Goal: Task Accomplishment & Management: Use online tool/utility

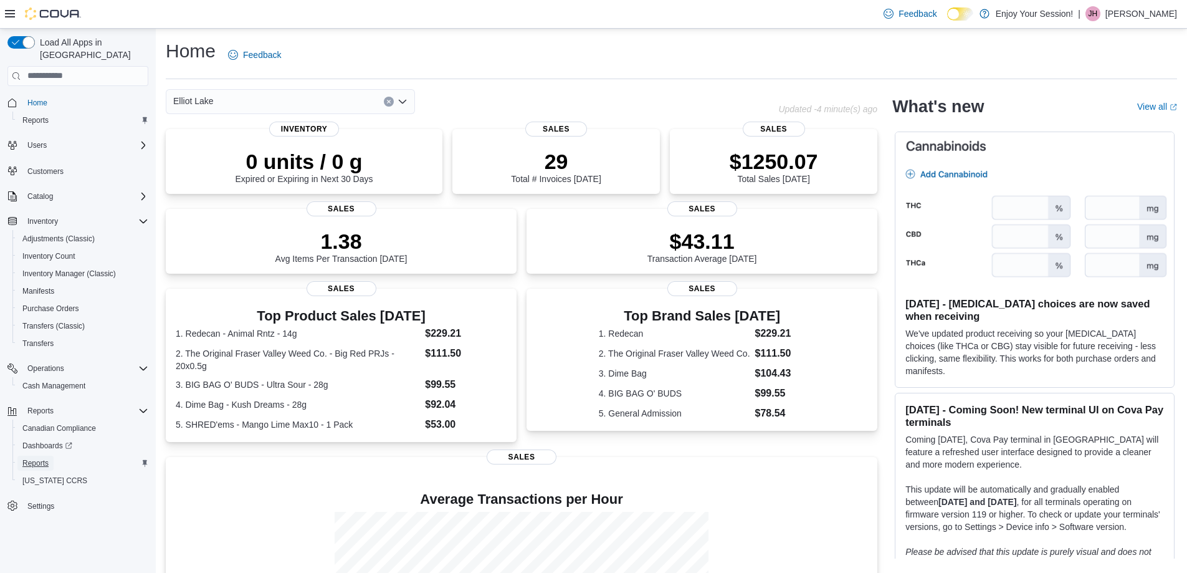
click at [43, 458] on span "Reports" at bounding box center [35, 463] width 26 height 10
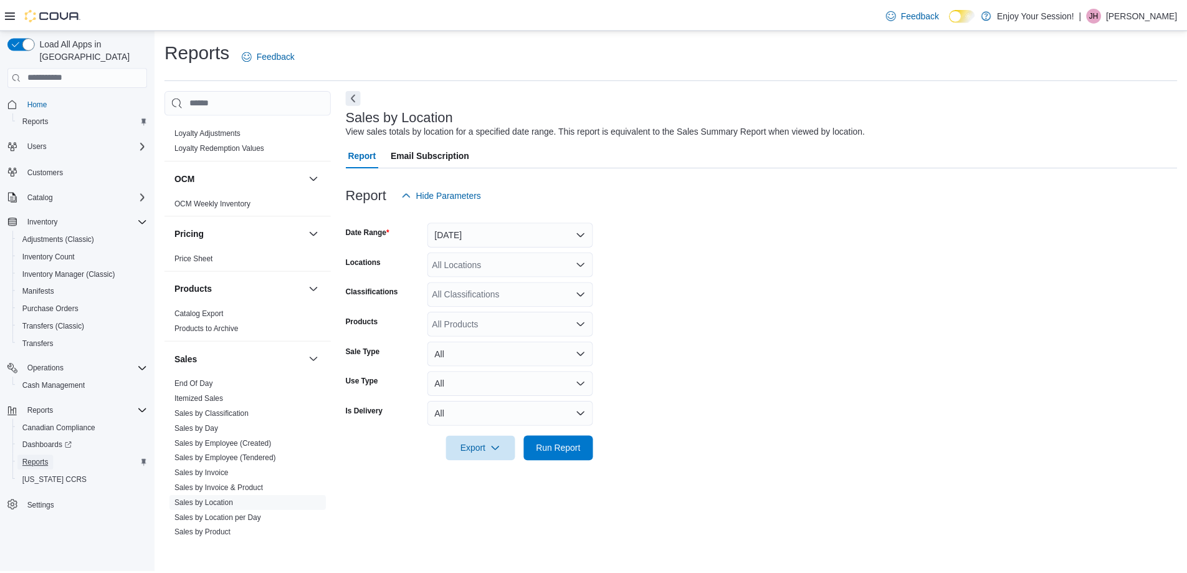
scroll to position [712, 0]
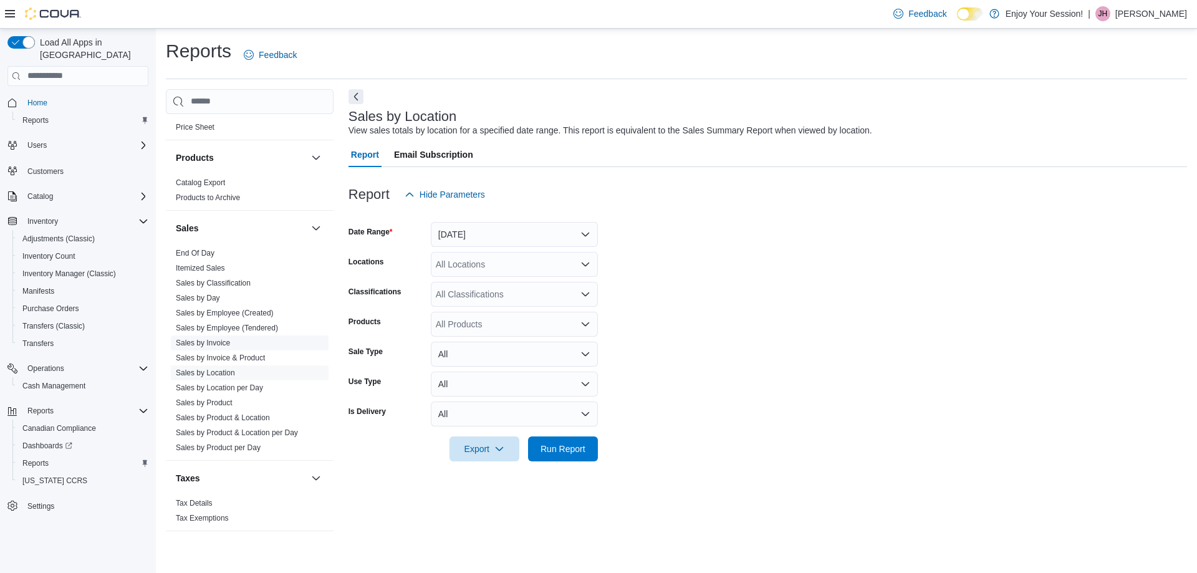
click at [220, 345] on link "Sales by Invoice" at bounding box center [203, 342] width 54 height 9
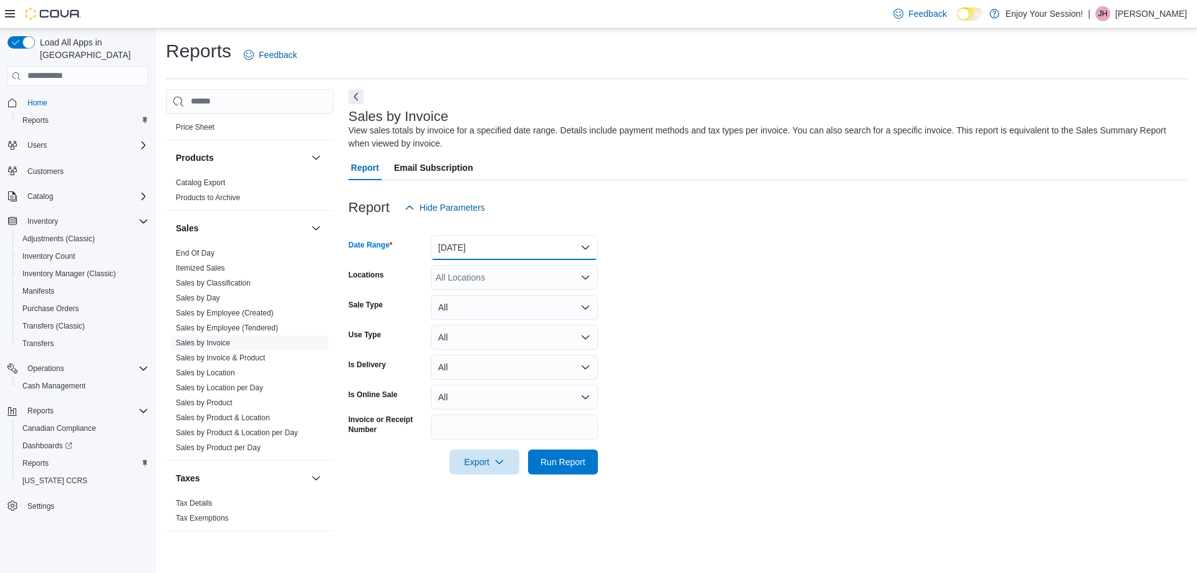
click at [517, 256] on button "Yesterday" at bounding box center [514, 247] width 167 height 25
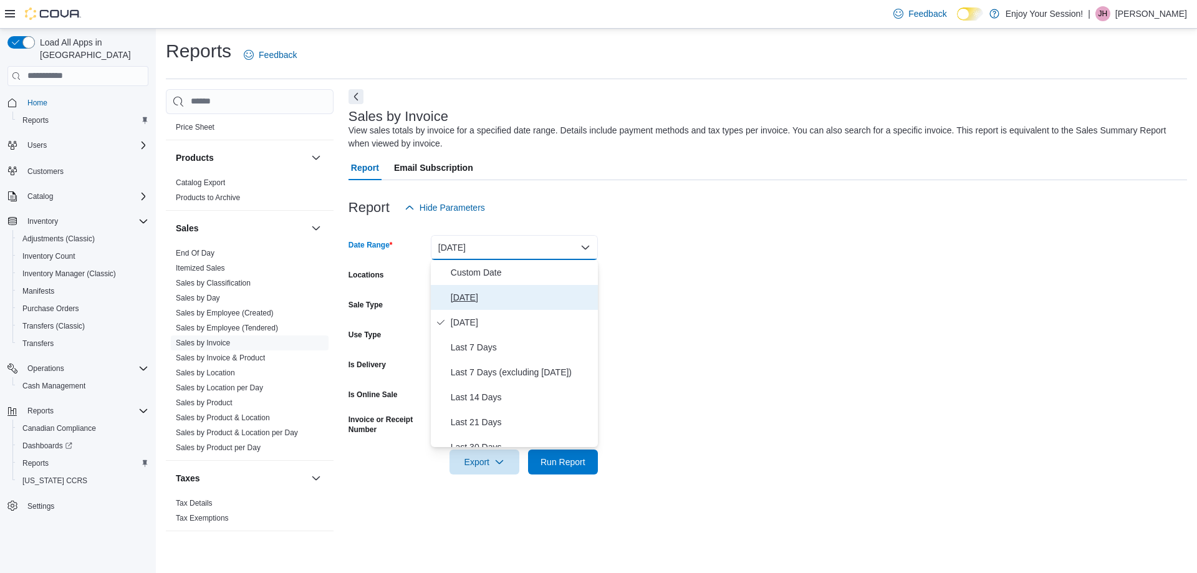
click at [474, 297] on span "Today" at bounding box center [522, 297] width 142 height 15
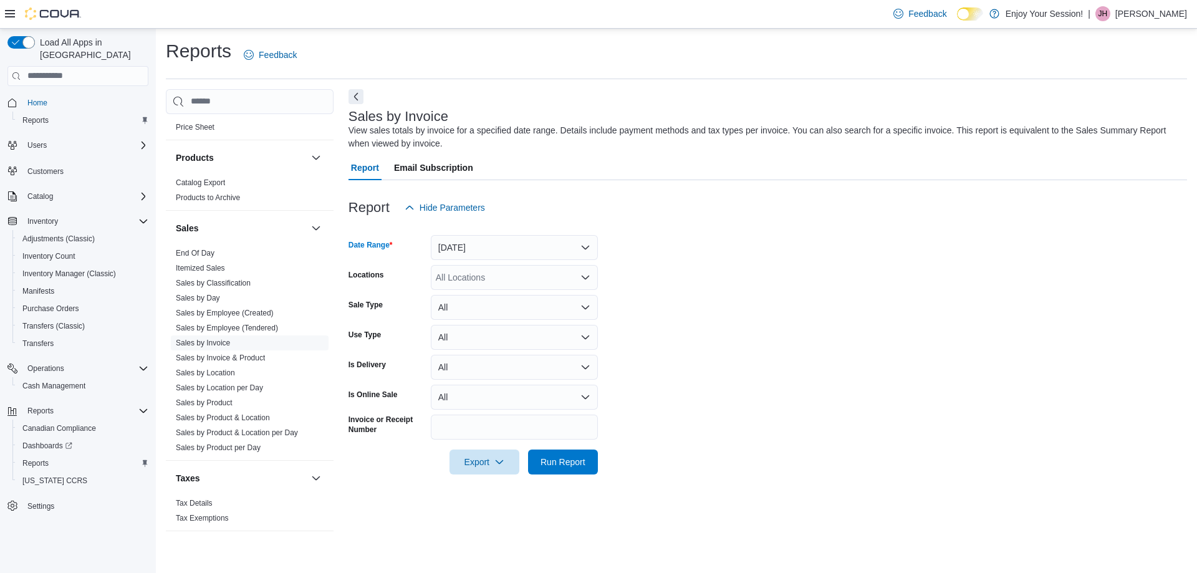
click at [473, 274] on div "All Locations" at bounding box center [514, 277] width 167 height 25
type input "***"
click at [468, 297] on span "Elliot Lake" at bounding box center [478, 298] width 41 height 12
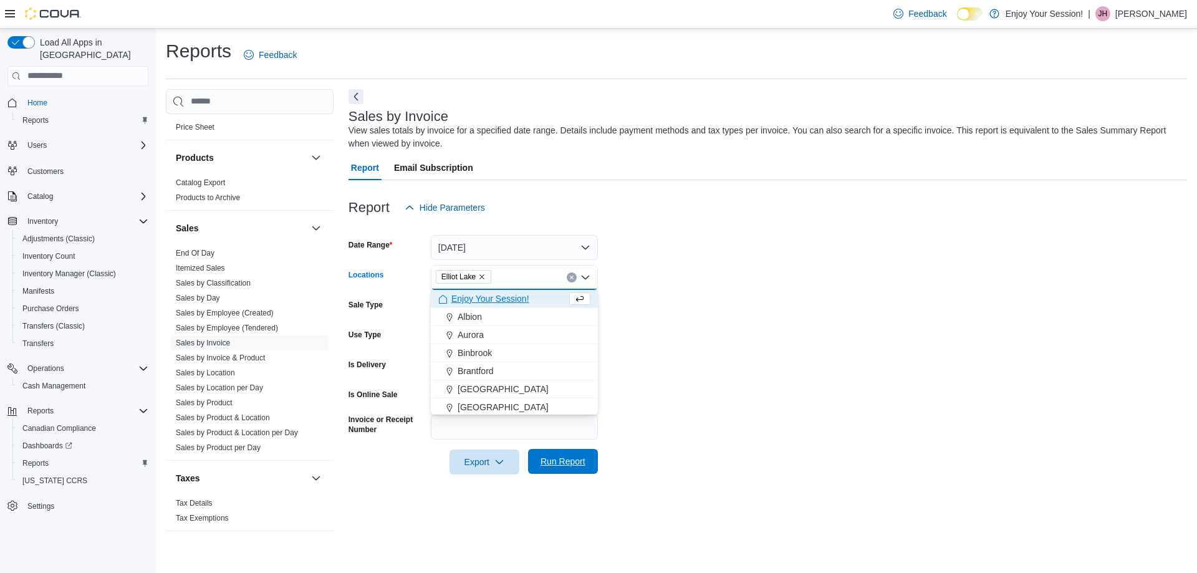
click at [572, 457] on span "Run Report" at bounding box center [562, 461] width 45 height 12
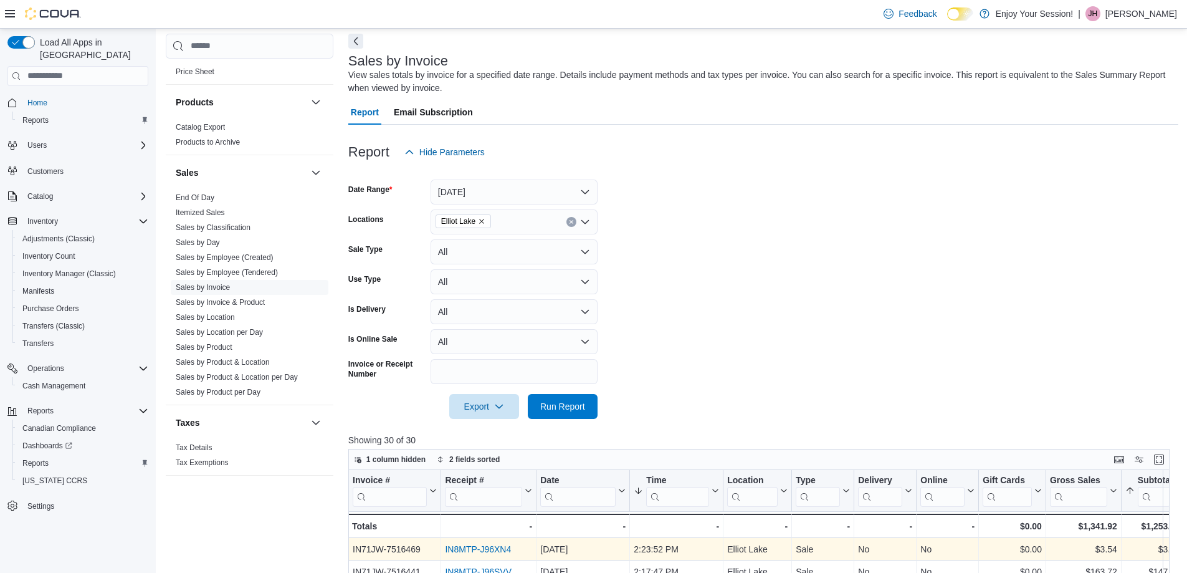
scroll to position [125, 0]
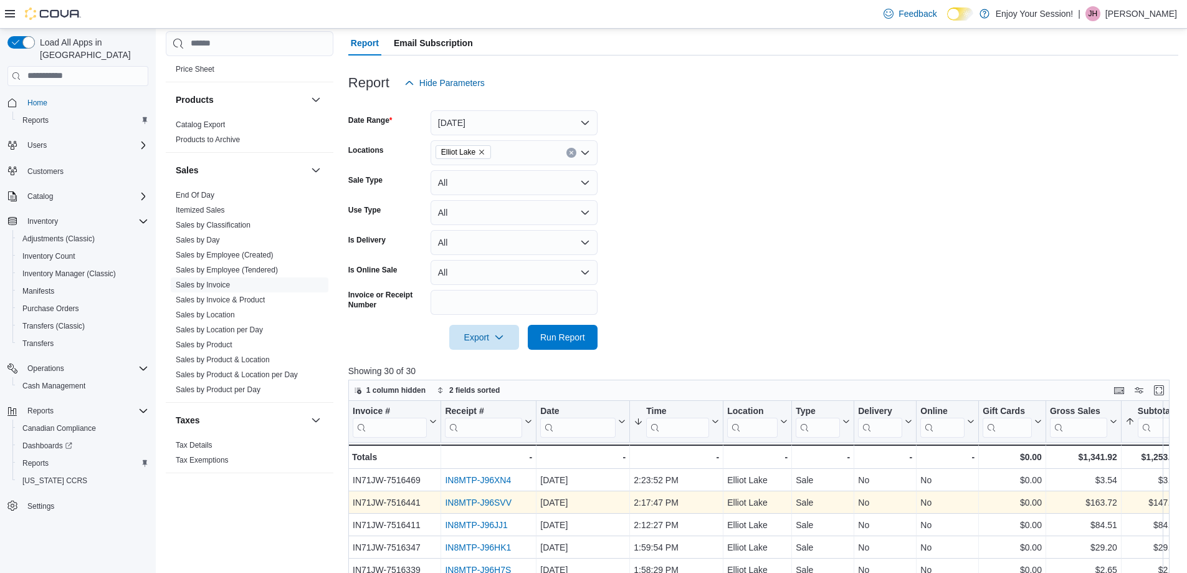
click at [482, 504] on link "IN8MTP-J96SVV" at bounding box center [478, 502] width 67 height 10
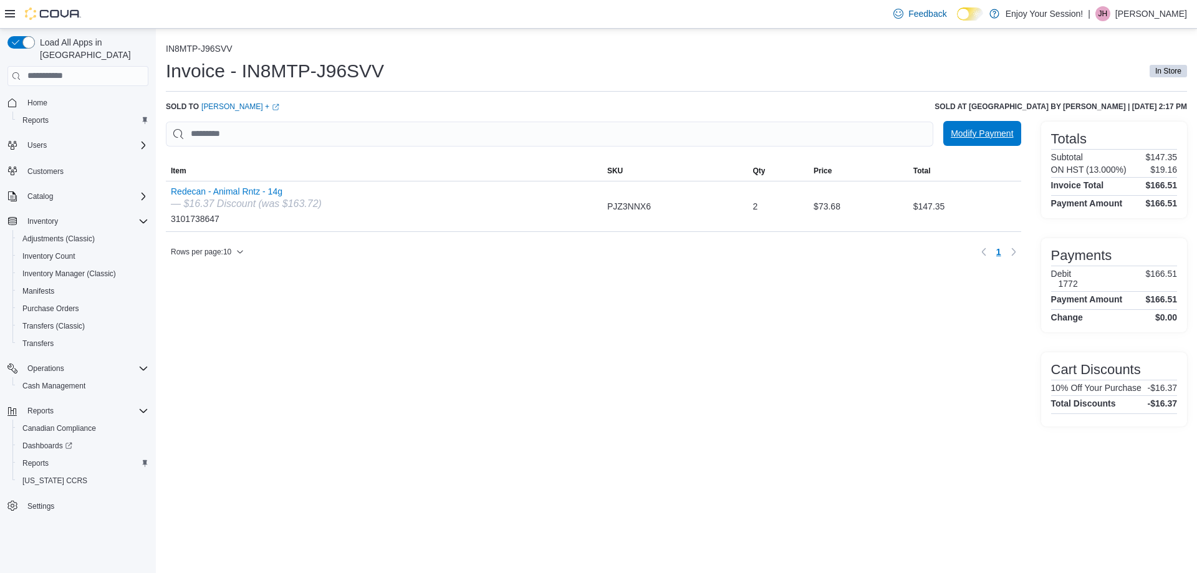
click at [984, 141] on span "Modify Payment" at bounding box center [982, 133] width 62 height 25
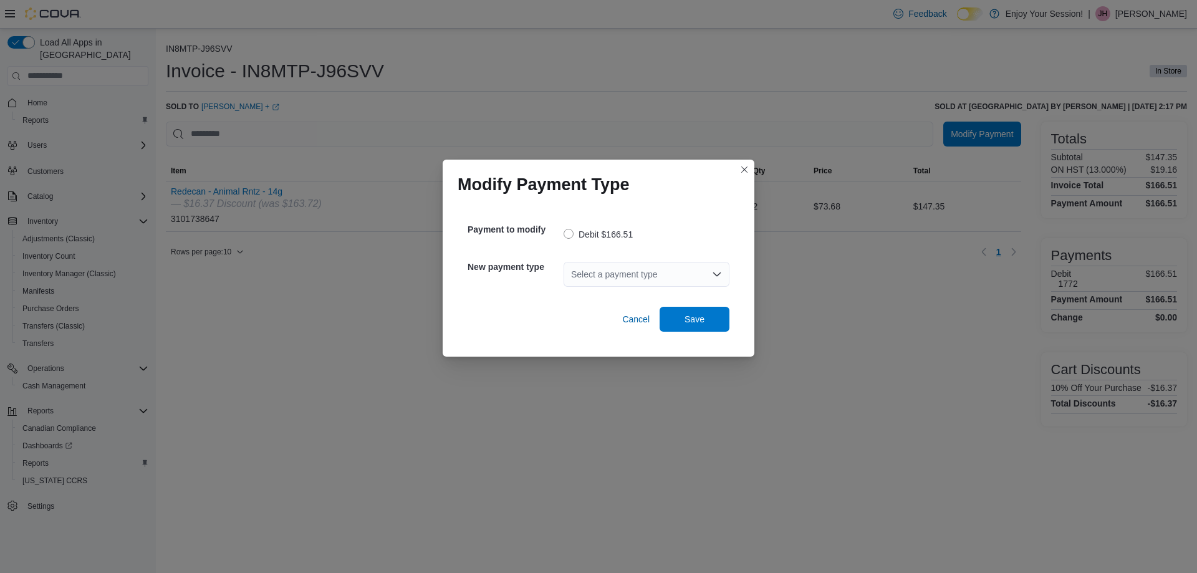
click at [593, 269] on div "Select a payment type" at bounding box center [646, 274] width 166 height 25
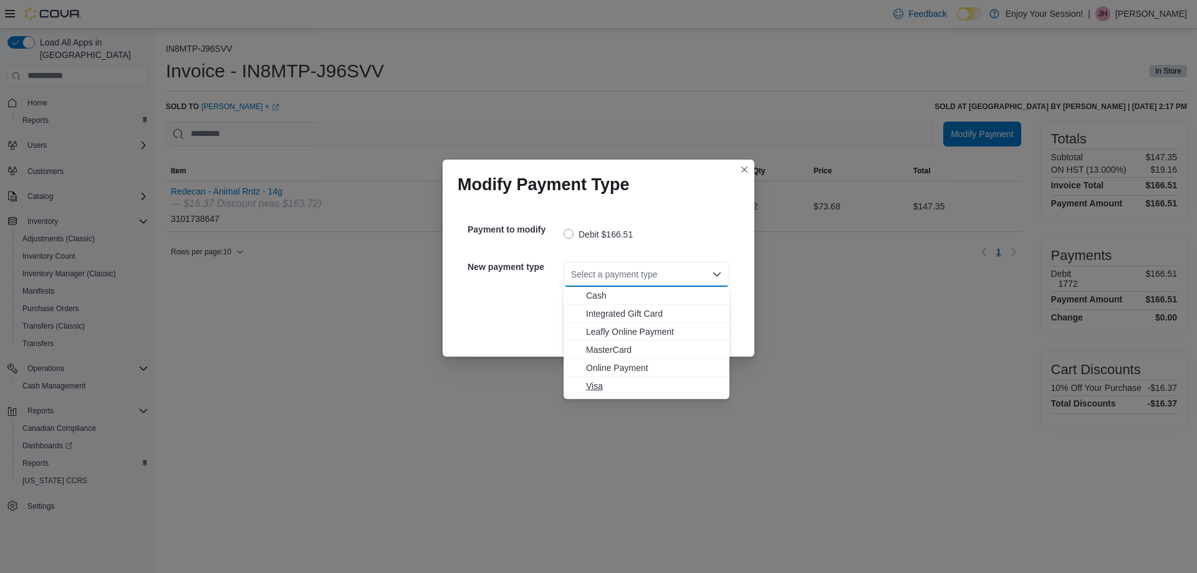
click at [600, 387] on span "Visa" at bounding box center [654, 386] width 136 height 12
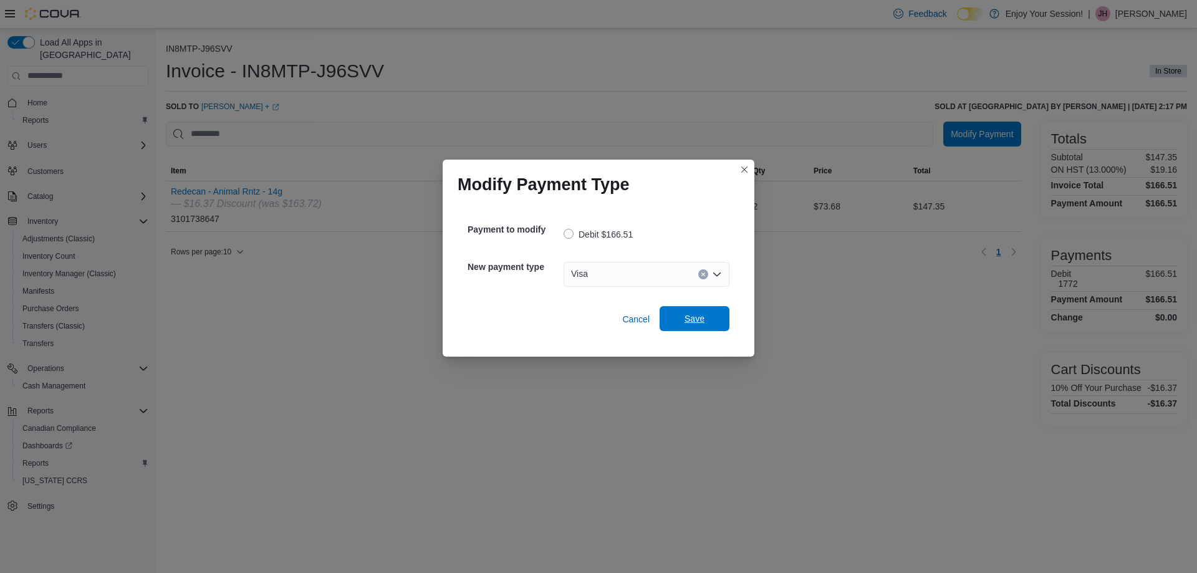
click at [702, 322] on span "Save" at bounding box center [694, 318] width 20 height 12
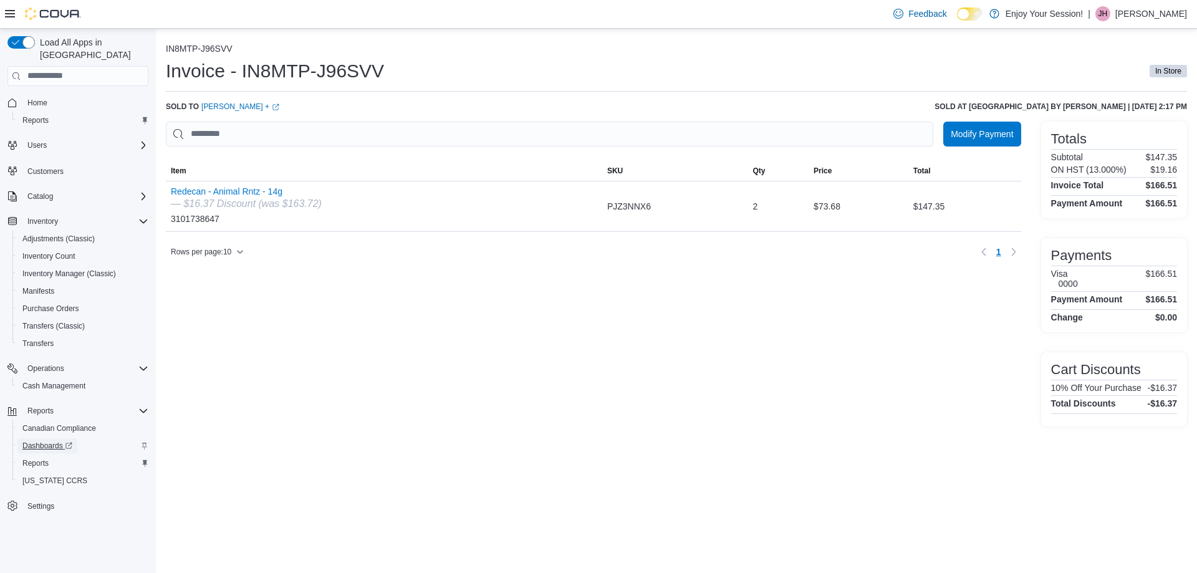
click at [42, 441] on span "Dashboards" at bounding box center [47, 446] width 50 height 10
